Goal: Understand process/instructions: Learn how to perform a task or action

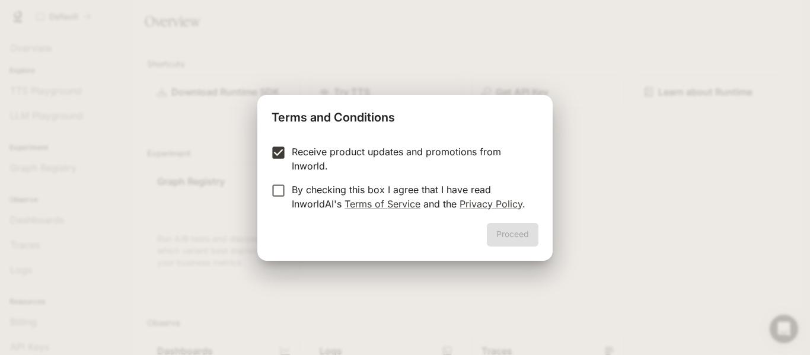
click at [282, 205] on label "By checking this box I agree that I have read InworldAI's Terms of Service and …" at bounding box center [397, 197] width 264 height 28
click at [528, 237] on button "Proceed" at bounding box center [513, 235] width 52 height 24
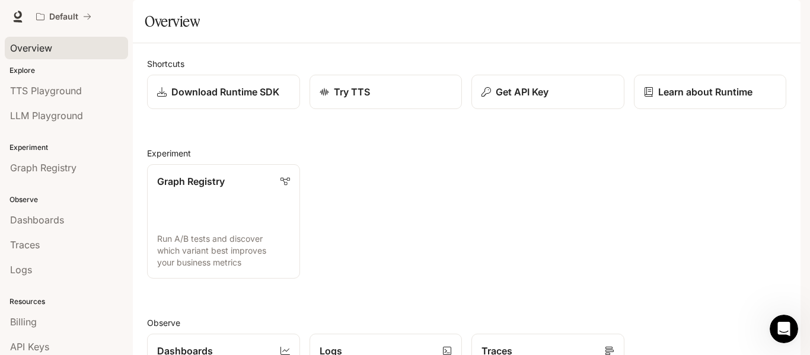
click at [40, 39] on link "Overview" at bounding box center [66, 48] width 123 height 23
click at [15, 17] on icon at bounding box center [18, 15] width 8 height 8
